Goal: Information Seeking & Learning: Learn about a topic

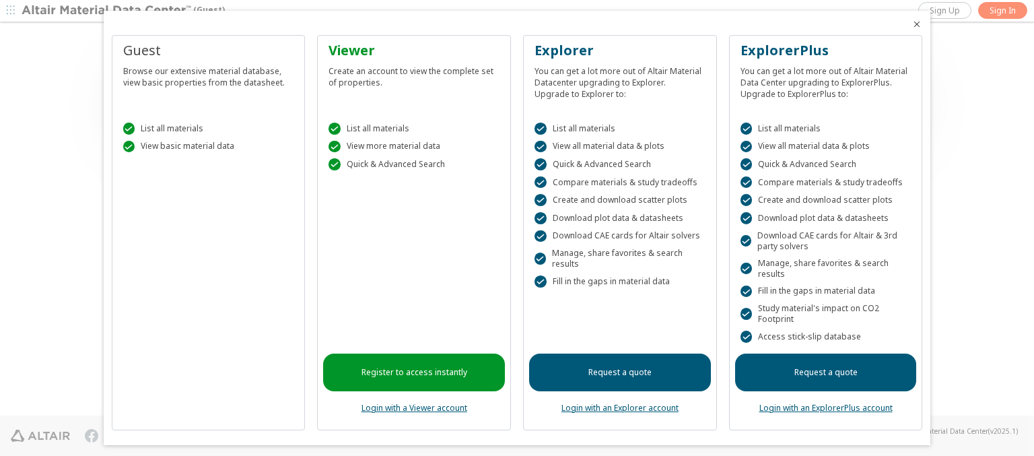
click at [911, 24] on icon "Close" at bounding box center [916, 24] width 11 height 11
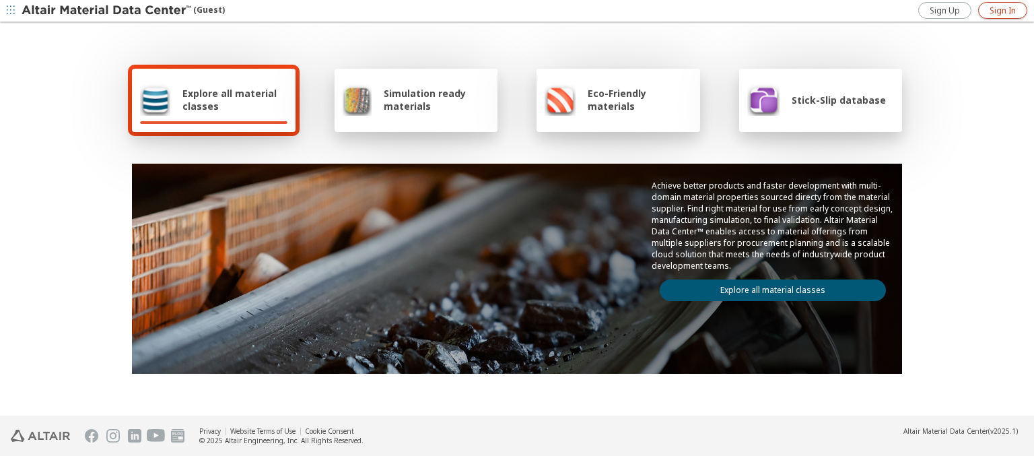
click at [1002, 10] on span "Sign In" at bounding box center [1002, 10] width 26 height 11
click at [107, 11] on img at bounding box center [108, 10] width 172 height 13
click at [229, 100] on span "Explore all material classes" at bounding box center [234, 100] width 105 height 26
click at [767, 287] on link "Explore all material classes" at bounding box center [772, 290] width 226 height 22
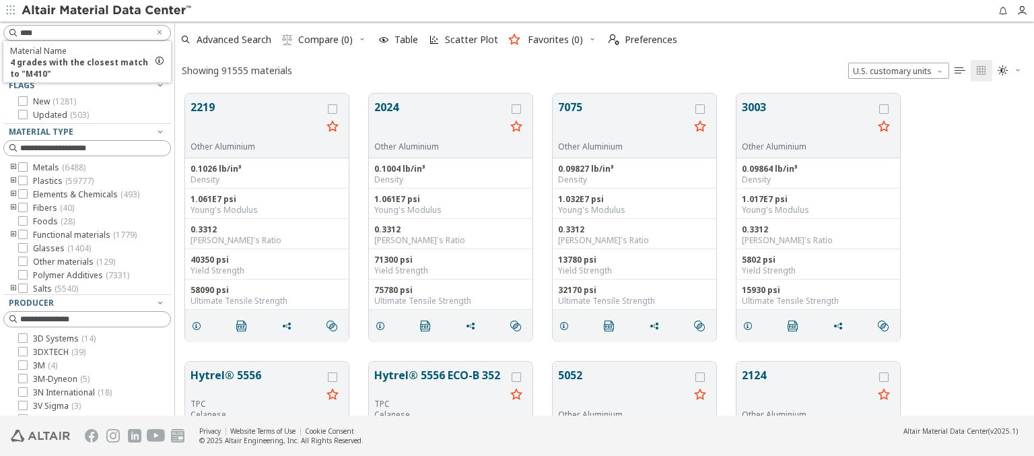
scroll to position [322, 848]
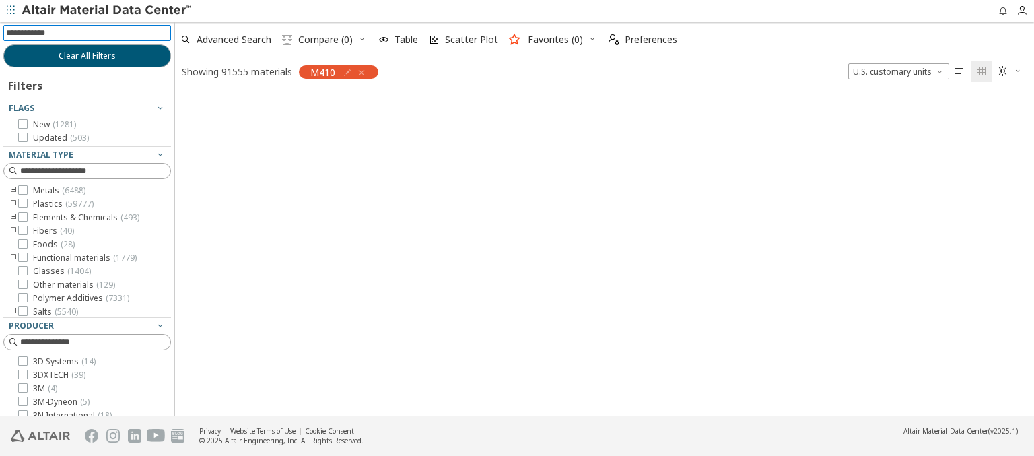
scroll to position [320, 848]
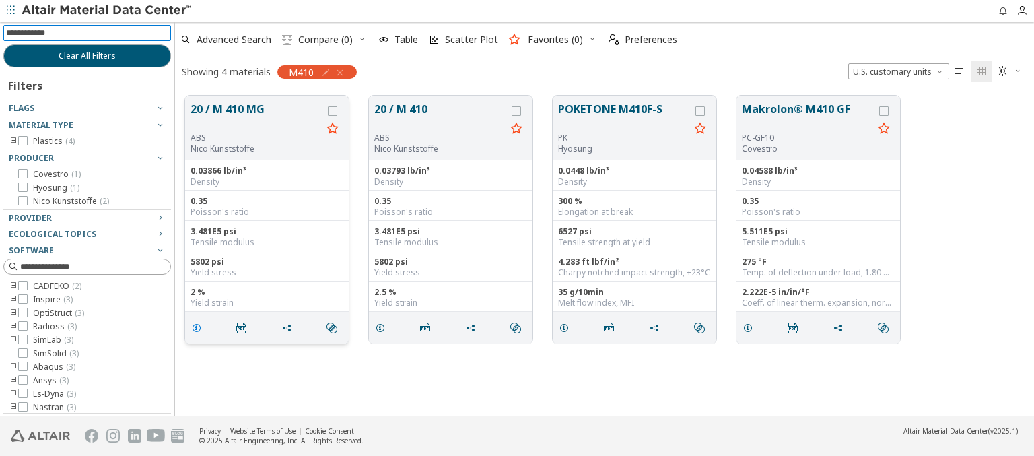
click at [199, 326] on icon "grid" at bounding box center [196, 327] width 11 height 11
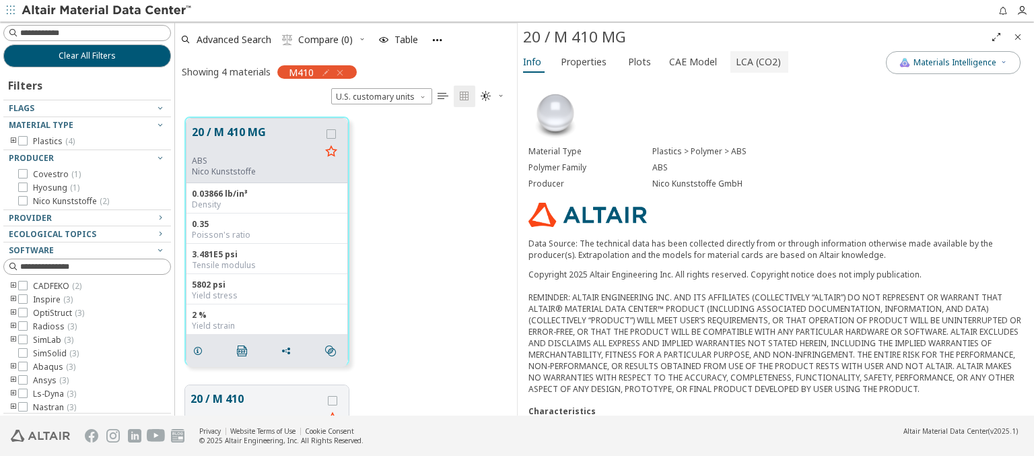
click at [750, 61] on span "LCA (CO2)" at bounding box center [757, 62] width 45 height 22
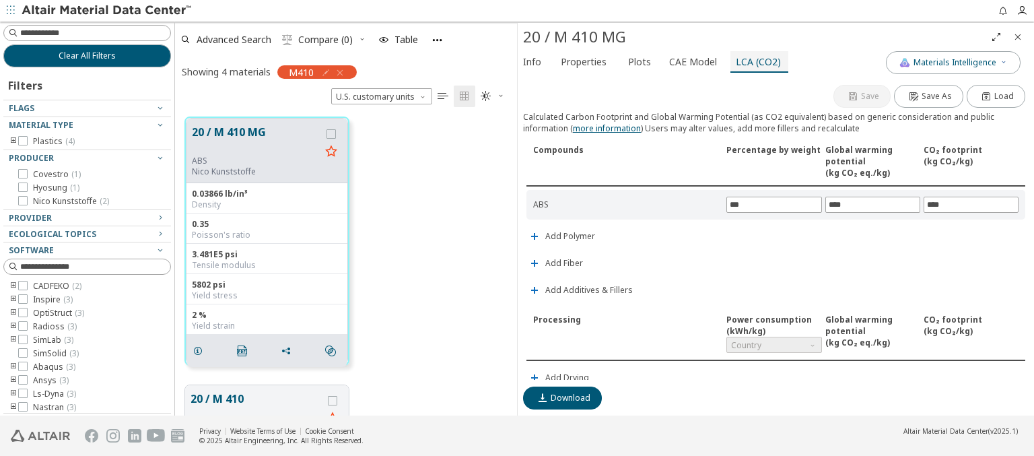
scroll to position [316, 0]
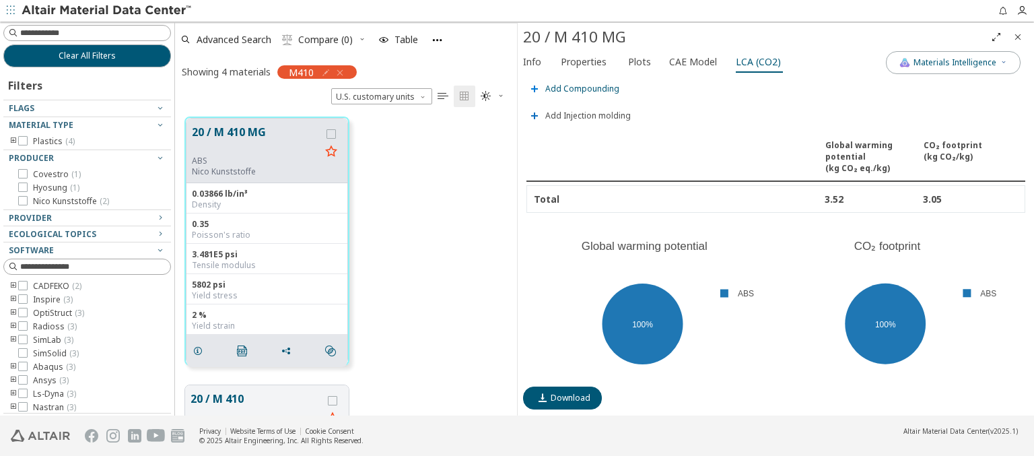
click at [580, 85] on span "Add Compounding" at bounding box center [582, 89] width 74 height 8
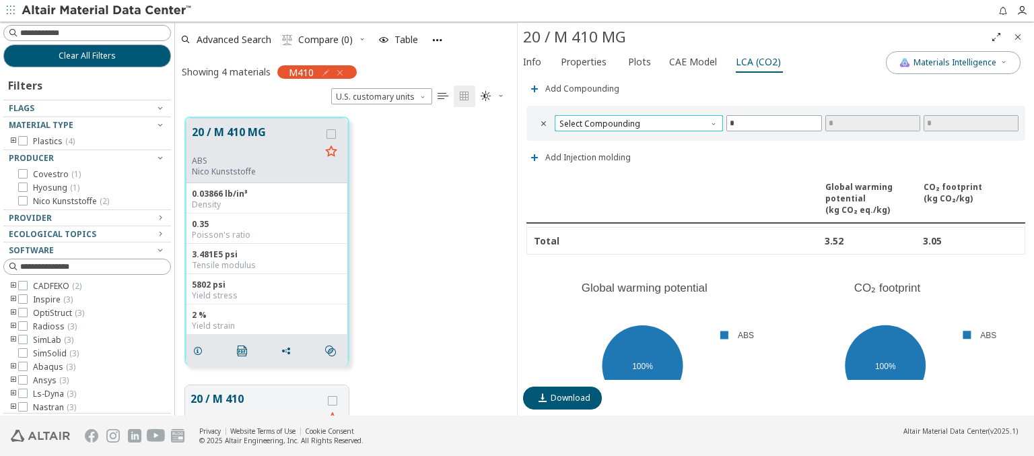
click at [637, 119] on span "Select Compounding" at bounding box center [638, 123] width 168 height 16
click at [636, 135] on span "Screw extruder" at bounding box center [636, 135] width 153 height 9
click at [637, 119] on span "Screw extruder" at bounding box center [638, 123] width 168 height 16
click at [636, 151] on span "Twin screw extruder" at bounding box center [600, 152] width 78 height 11
click at [637, 119] on span "Twin screw extruder" at bounding box center [638, 123] width 168 height 16
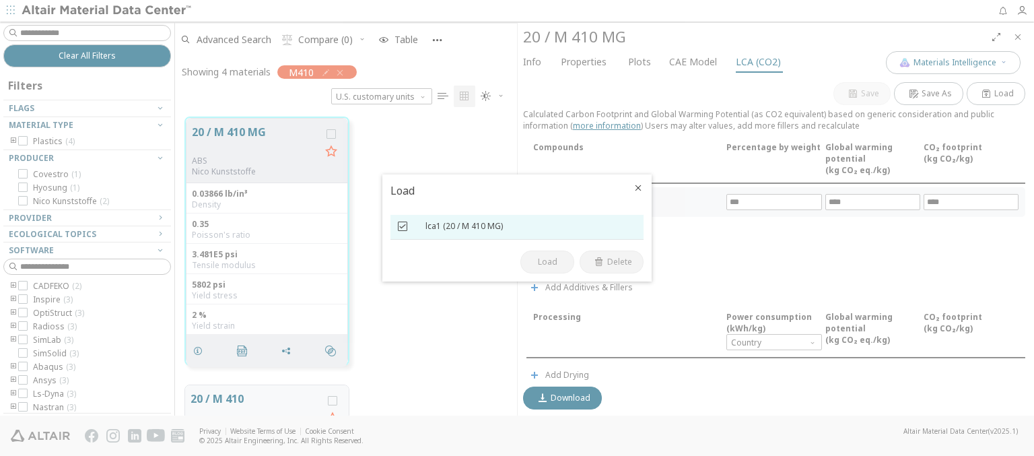
click at [402, 226] on icon at bounding box center [402, 225] width 9 height 9
click at [547, 262] on span "Load" at bounding box center [548, 261] width 20 height 11
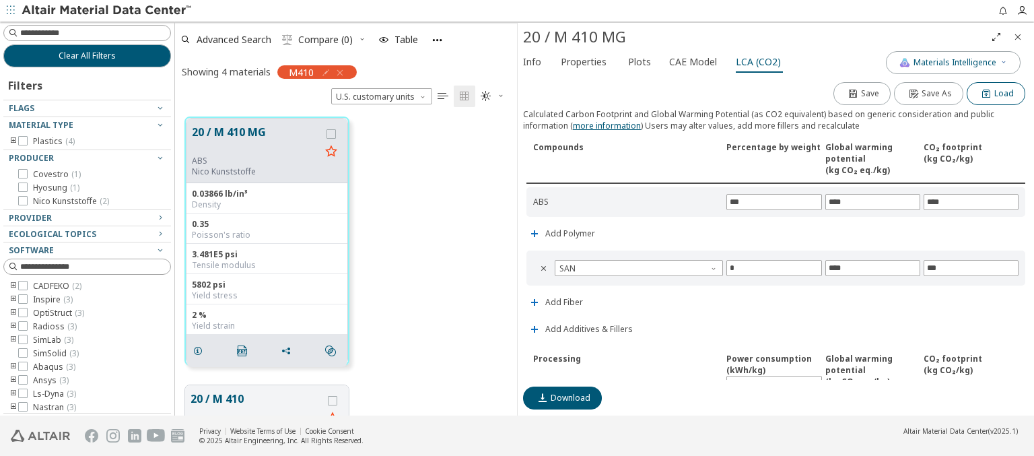
click at [994, 92] on span "Load" at bounding box center [1004, 93] width 20 height 11
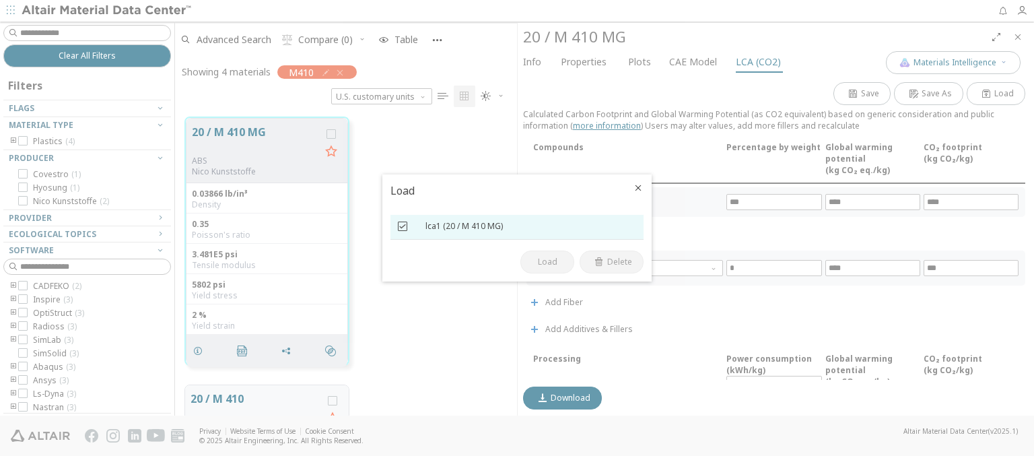
click at [402, 226] on icon at bounding box center [402, 225] width 9 height 9
click at [619, 262] on span "Delete" at bounding box center [619, 261] width 25 height 11
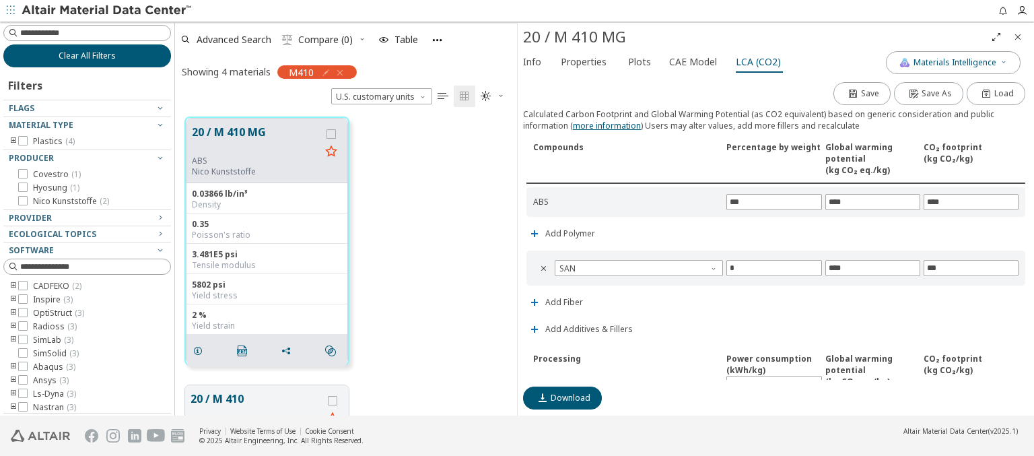
click at [82, 55] on span "Clear All Filters" at bounding box center [87, 55] width 57 height 11
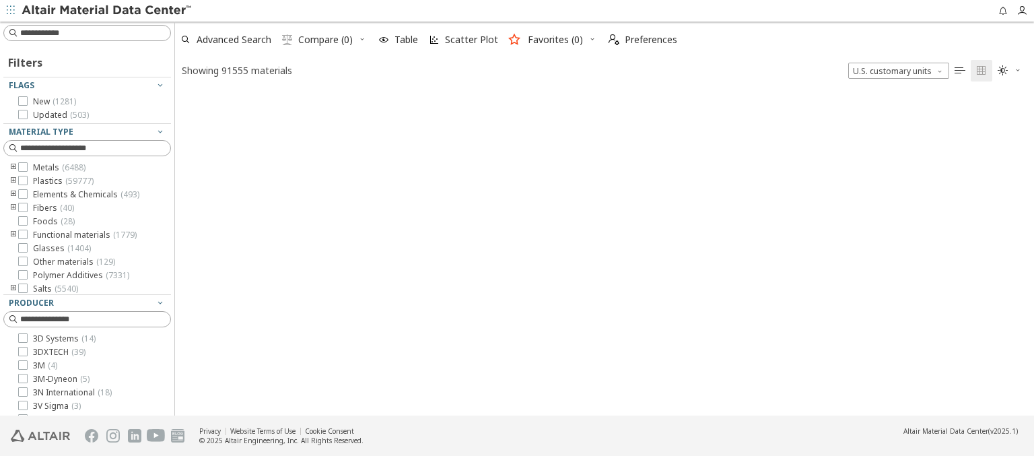
scroll to position [322, 848]
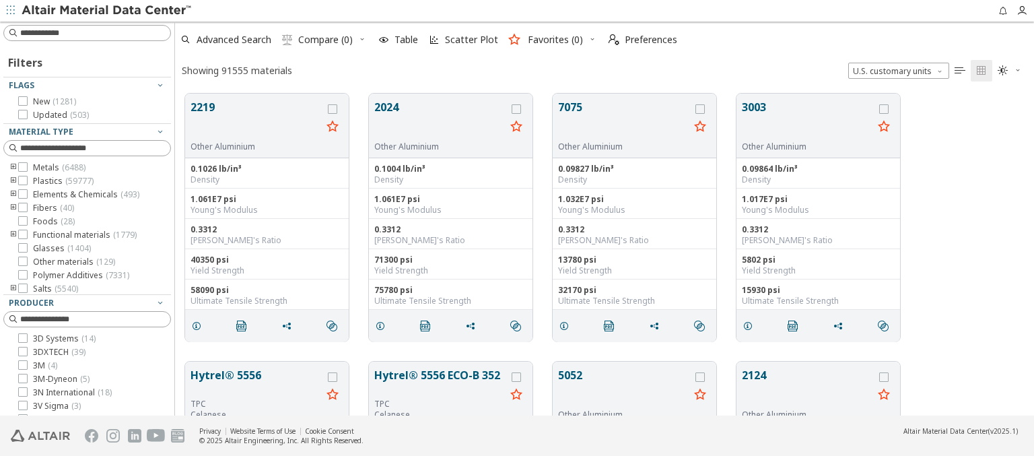
click at [107, 11] on img at bounding box center [108, 10] width 172 height 13
